Goal: Task Accomplishment & Management: Manage account settings

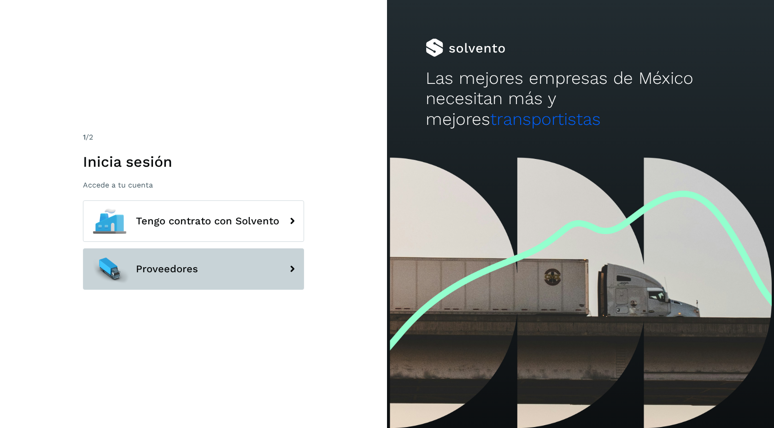
click at [256, 273] on button "Proveedores" at bounding box center [193, 268] width 221 height 41
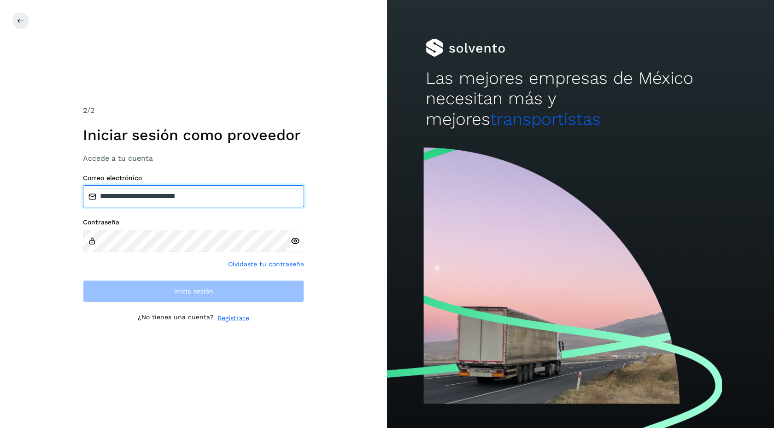
type input "**********"
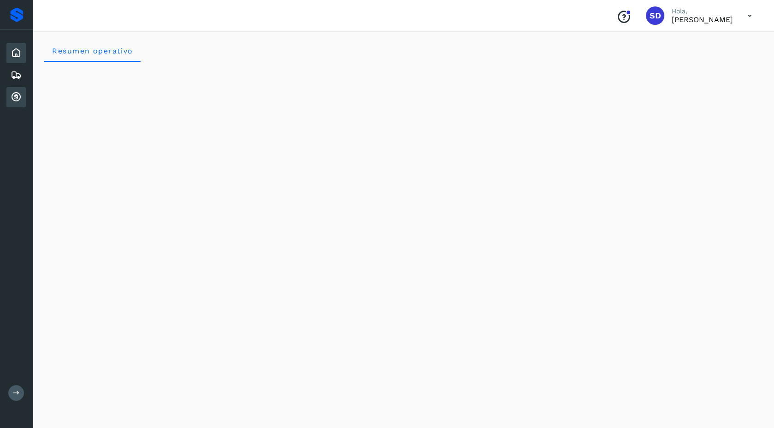
click at [13, 106] on div "Cuentas por cobrar" at bounding box center [15, 97] width 19 height 20
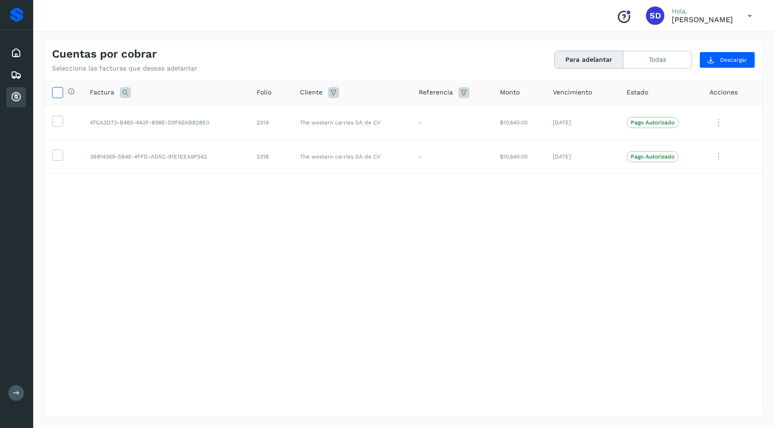
click at [57, 97] on span at bounding box center [58, 93] width 10 height 7
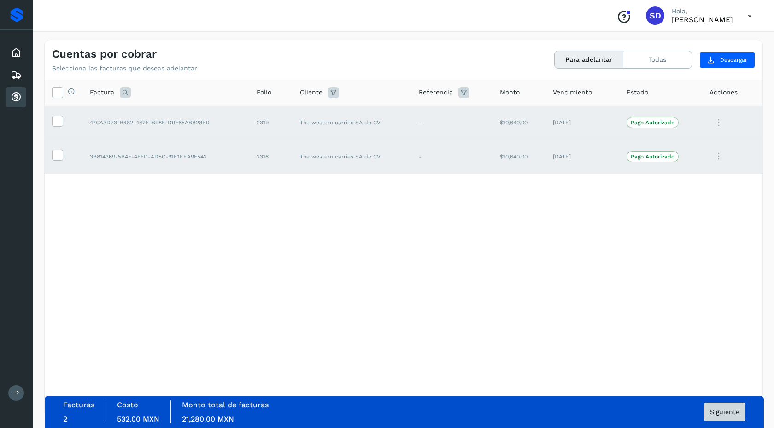
click at [730, 412] on span "Siguiente" at bounding box center [724, 412] width 29 height 6
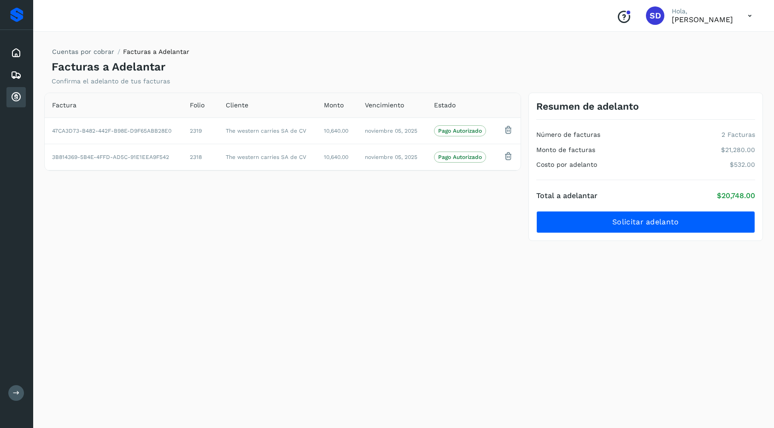
click at [630, 233] on div "Resumen de adelanto Número de facturas 2 Facturas Monto de facturas $21,280.00 …" at bounding box center [646, 167] width 235 height 149
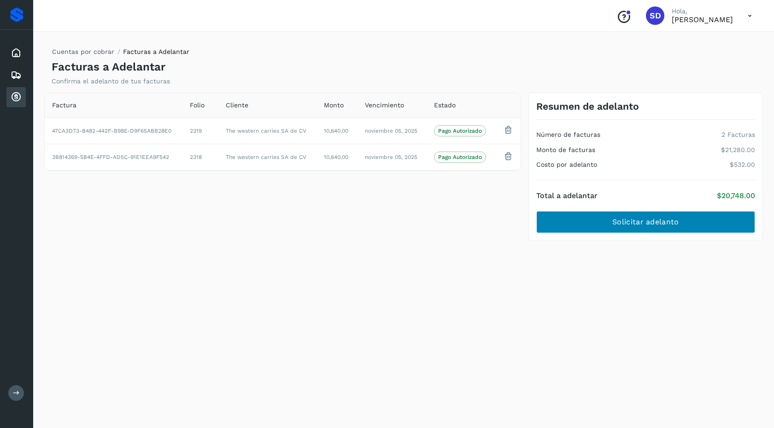
click at [629, 229] on button "Solicitar adelanto" at bounding box center [645, 222] width 219 height 22
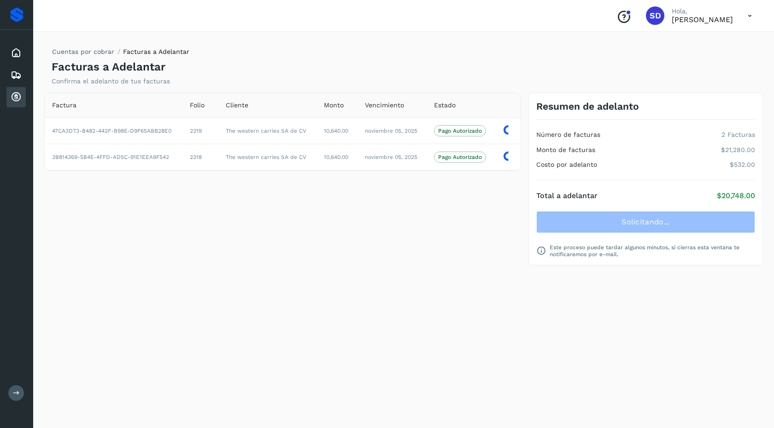
click at [505, 194] on div "Factura Folio Cliente Monto Vencimiento Estado 47CA3D73-B482-442F-B98E-D9F65ABB…" at bounding box center [283, 179] width 484 height 173
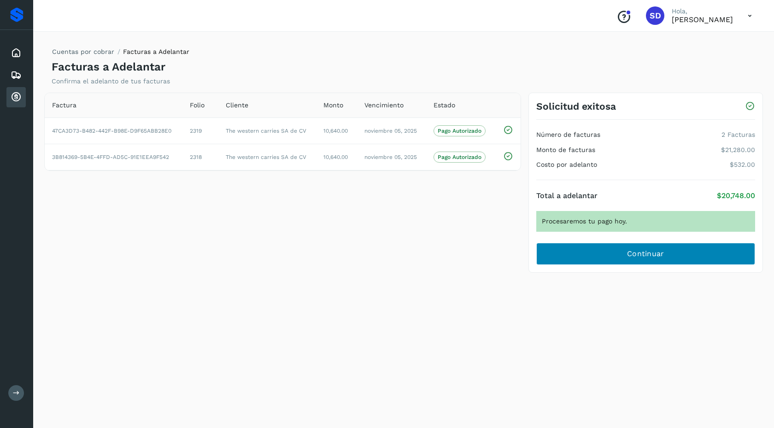
click at [674, 260] on button "Continuar" at bounding box center [645, 254] width 219 height 22
